Goal: Find specific page/section: Find specific page/section

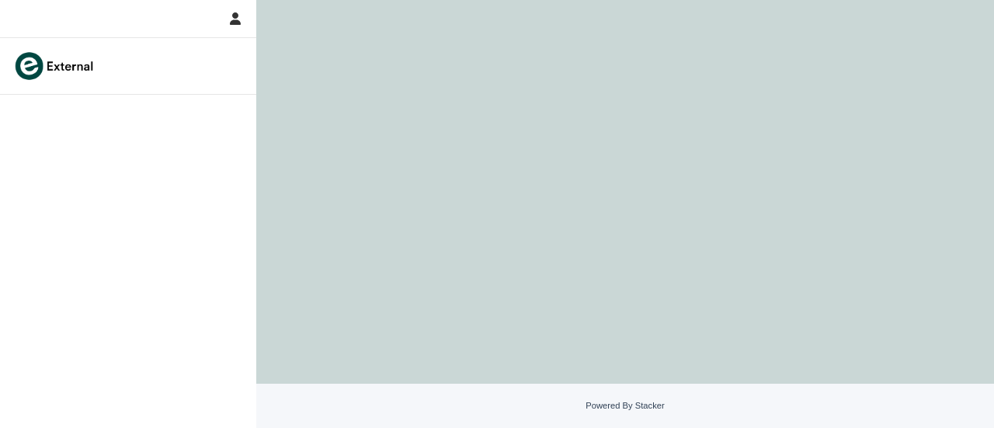
click at [69, 69] on img at bounding box center [54, 65] width 85 height 31
click at [76, 61] on img at bounding box center [54, 65] width 85 height 31
click at [236, 21] on icon "button" at bounding box center [235, 18] width 11 height 12
click at [40, 43] on div at bounding box center [497, 214] width 994 height 428
click at [46, 66] on img at bounding box center [54, 65] width 85 height 31
